Goal: Task Accomplishment & Management: Use online tool/utility

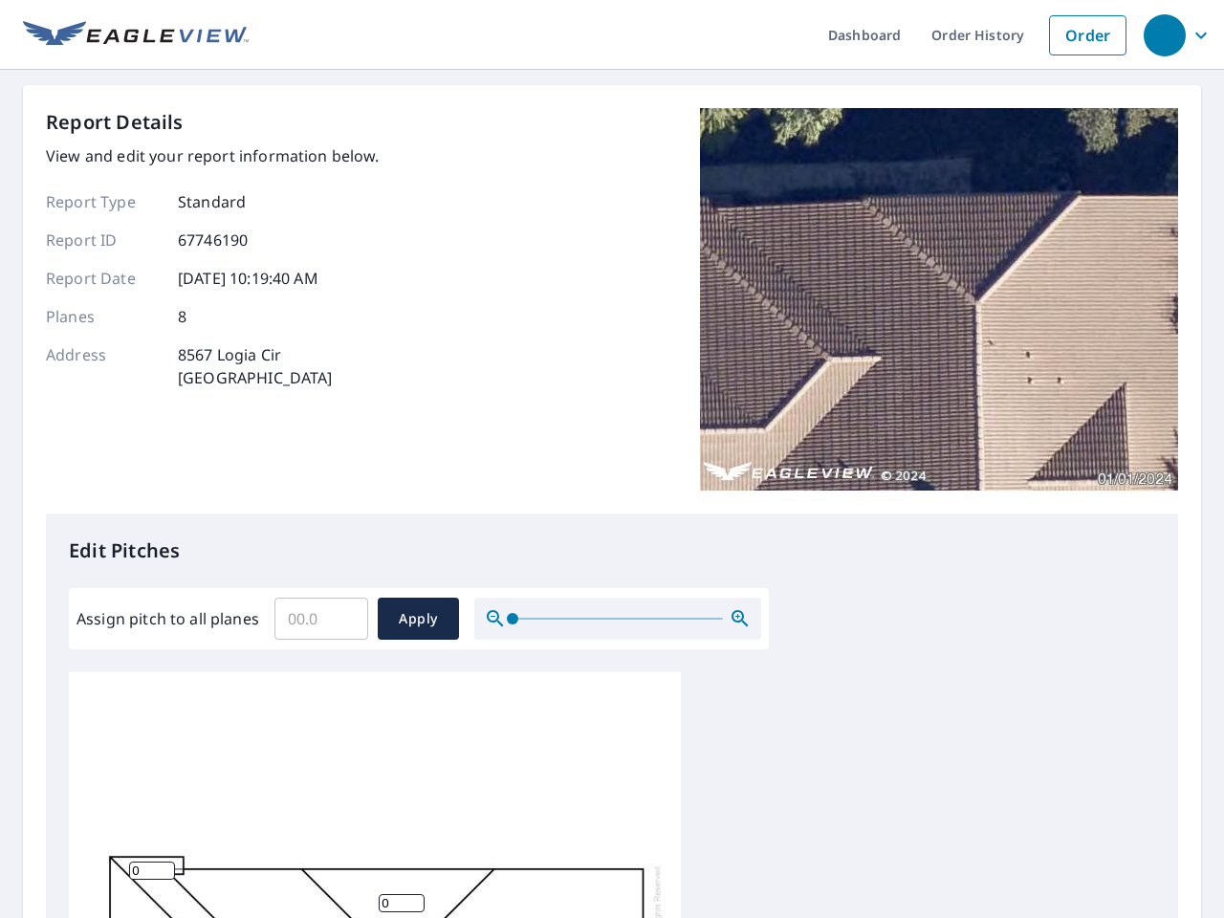
click at [612, 459] on div "Report Details View and edit your report information below. Report Type Standar…" at bounding box center [612, 310] width 1132 height 405
click at [1164, 34] on div "button" at bounding box center [1165, 35] width 42 height 42
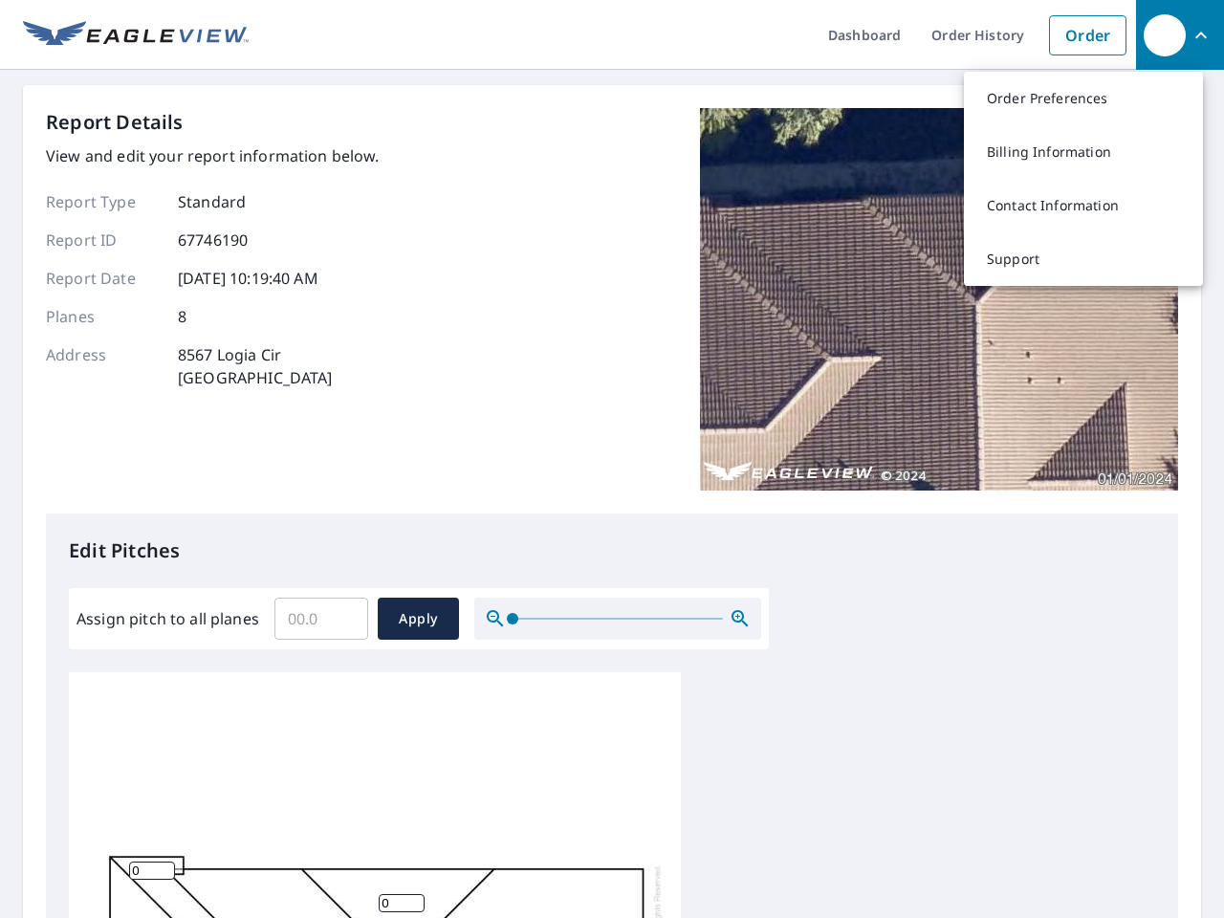
click at [321, 619] on input "Assign pitch to all planes" at bounding box center [321, 619] width 94 height 54
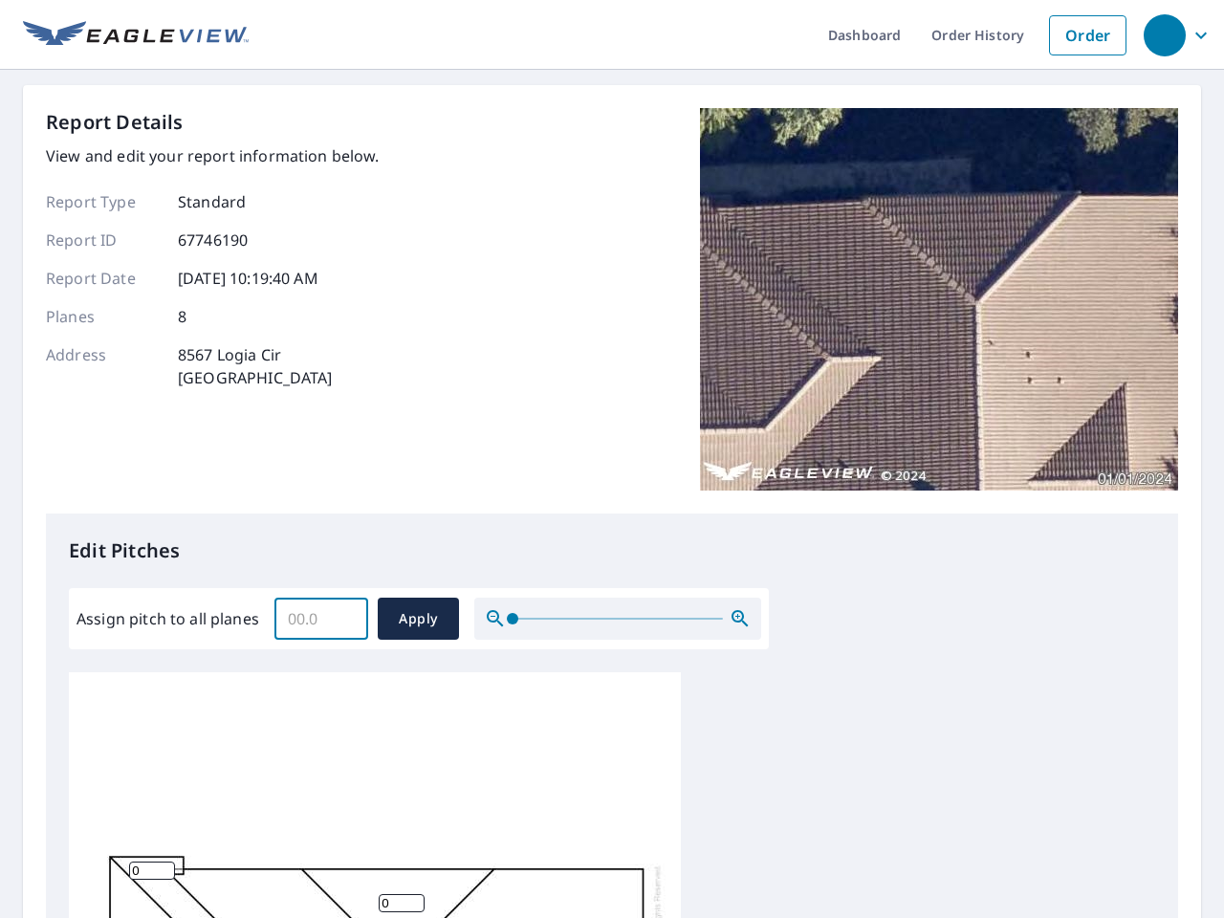
click at [418, 619] on span "Apply" at bounding box center [418, 619] width 51 height 24
click at [740, 619] on icon "button" at bounding box center [740, 618] width 23 height 23
